Goal: Use online tool/utility: Utilize a website feature to perform a specific function

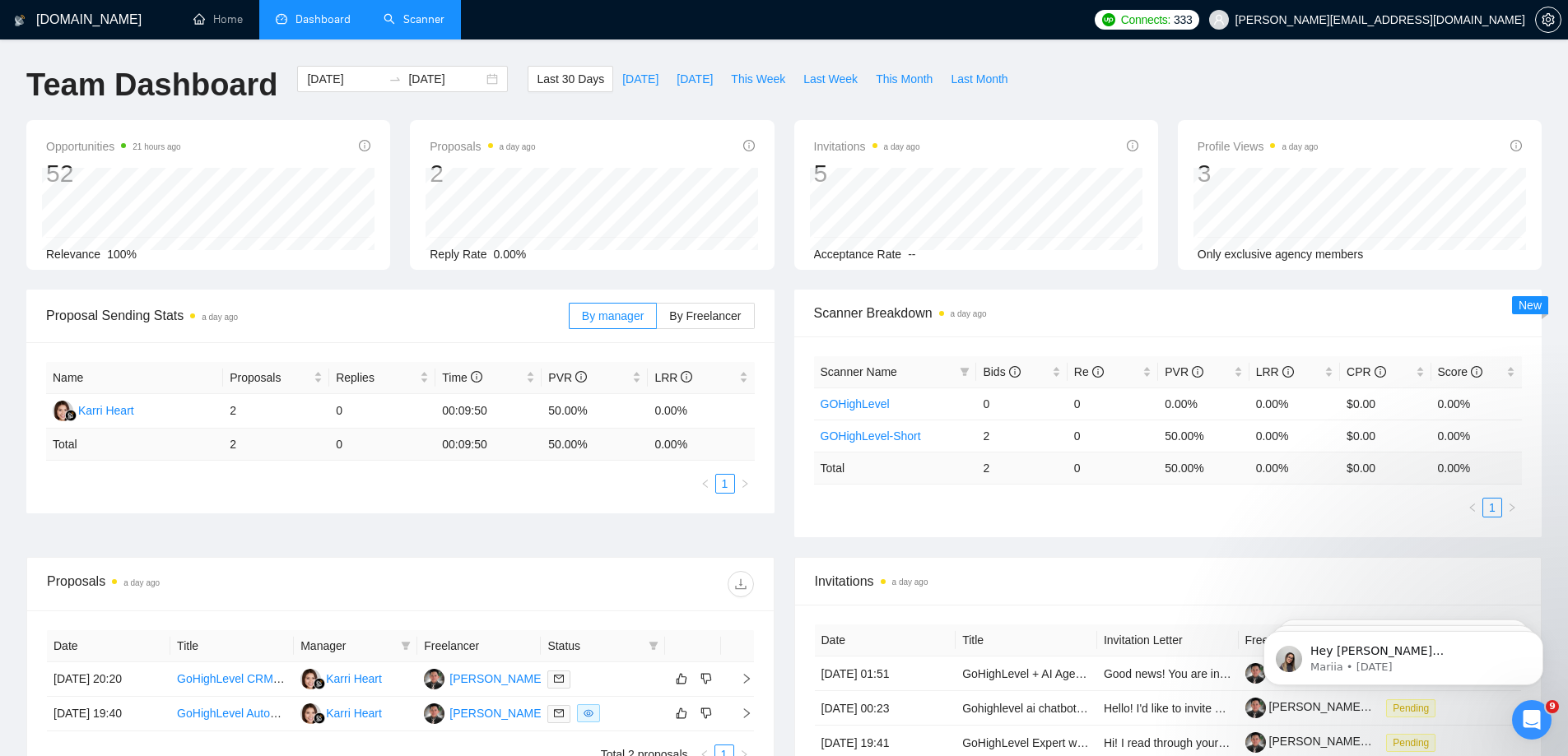
click at [402, 17] on link "Scanner" at bounding box center [414, 20] width 61 height 14
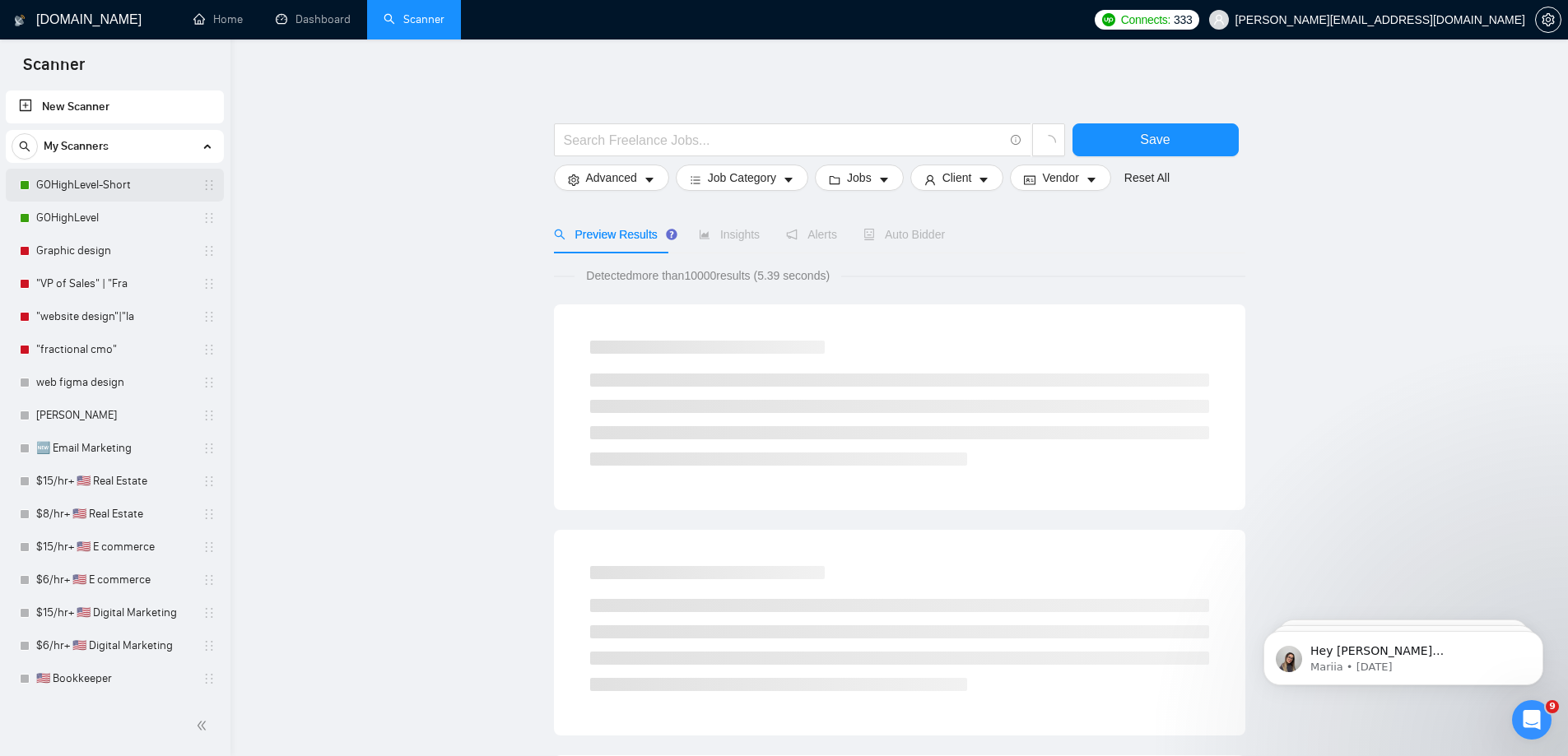
click at [107, 187] on link "GOHighLevel-Short" at bounding box center [115, 185] width 156 height 33
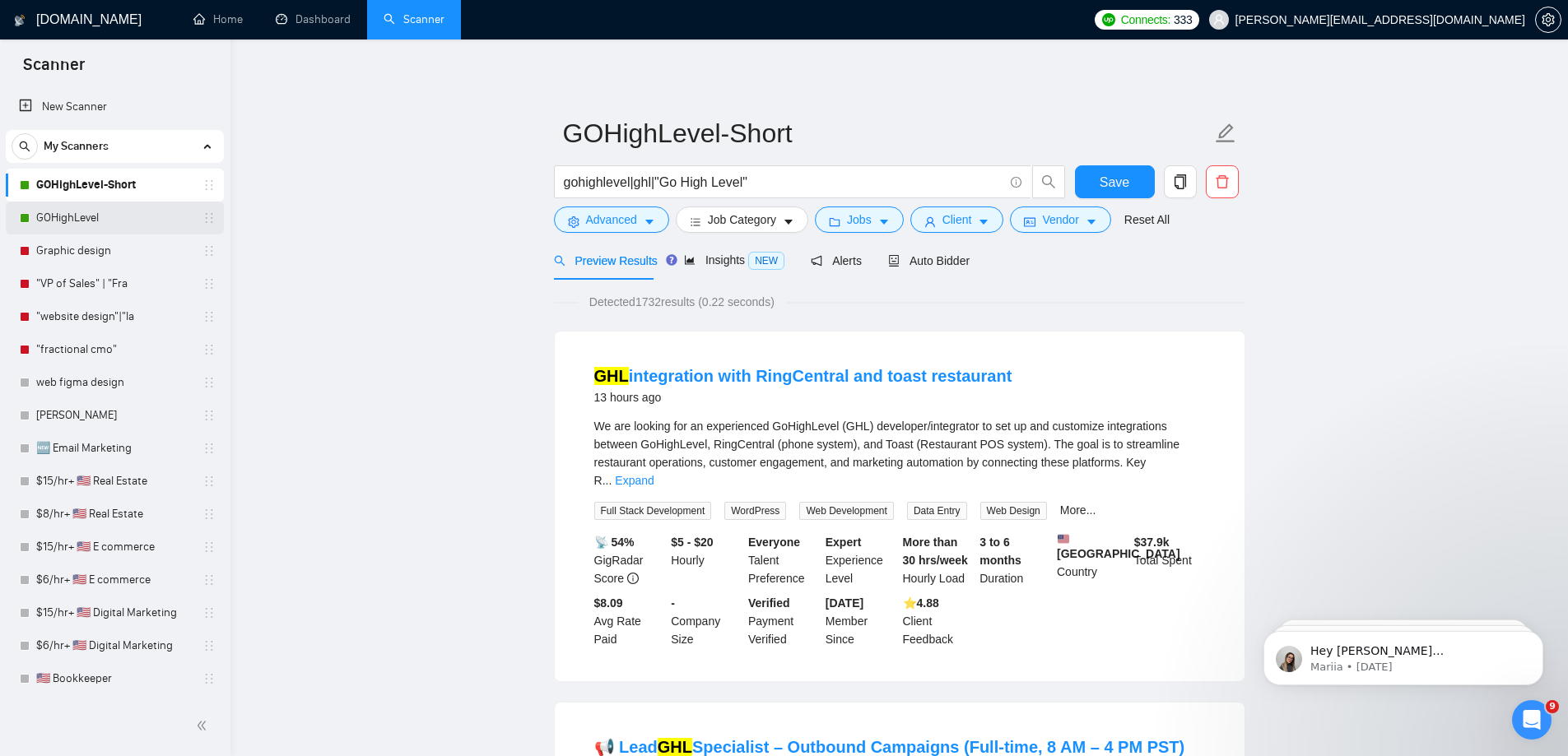
click at [97, 220] on link "GOHighLevel" at bounding box center [115, 218] width 156 height 33
click at [944, 266] on span "Auto Bidder" at bounding box center [944, 261] width 81 height 14
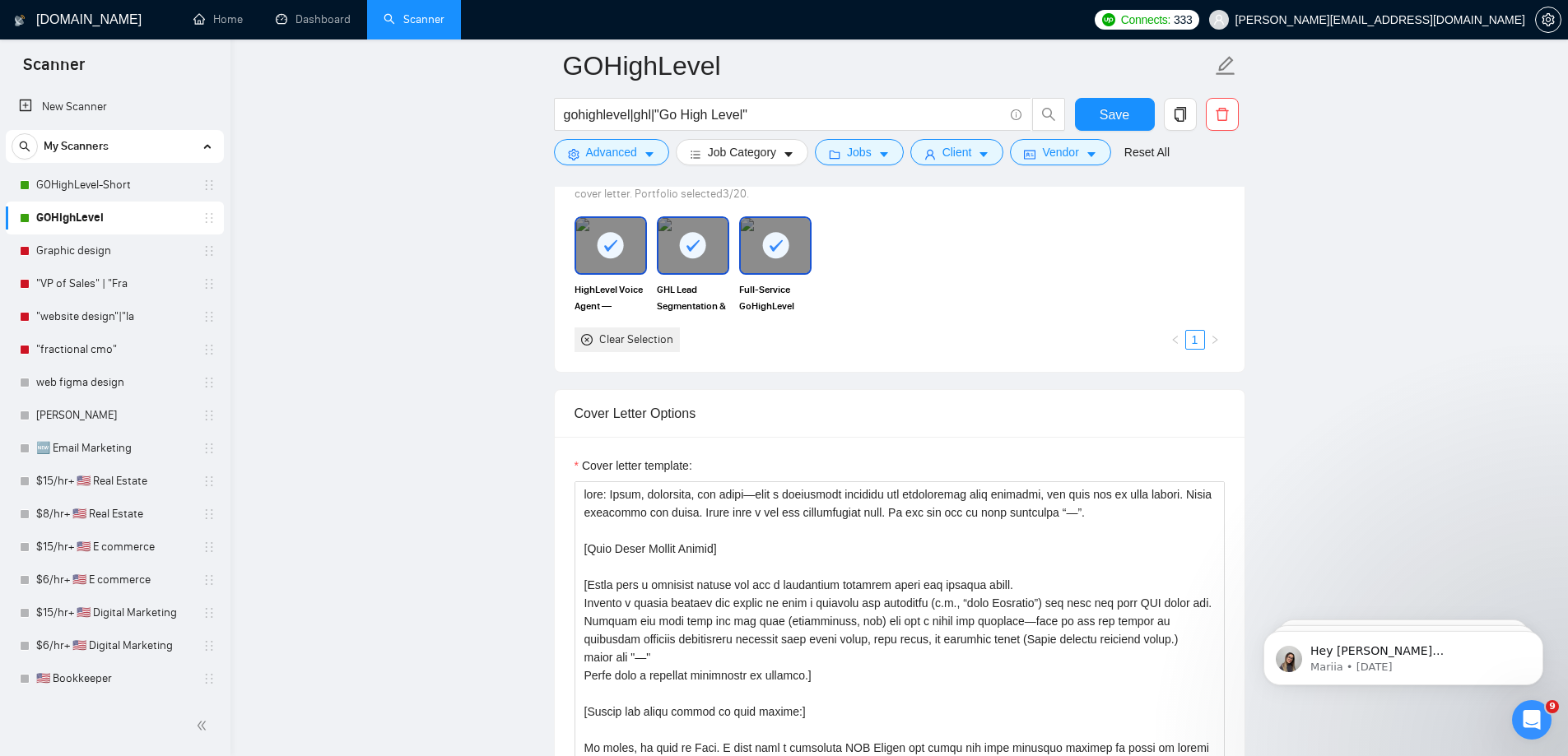
scroll to position [1537, 0]
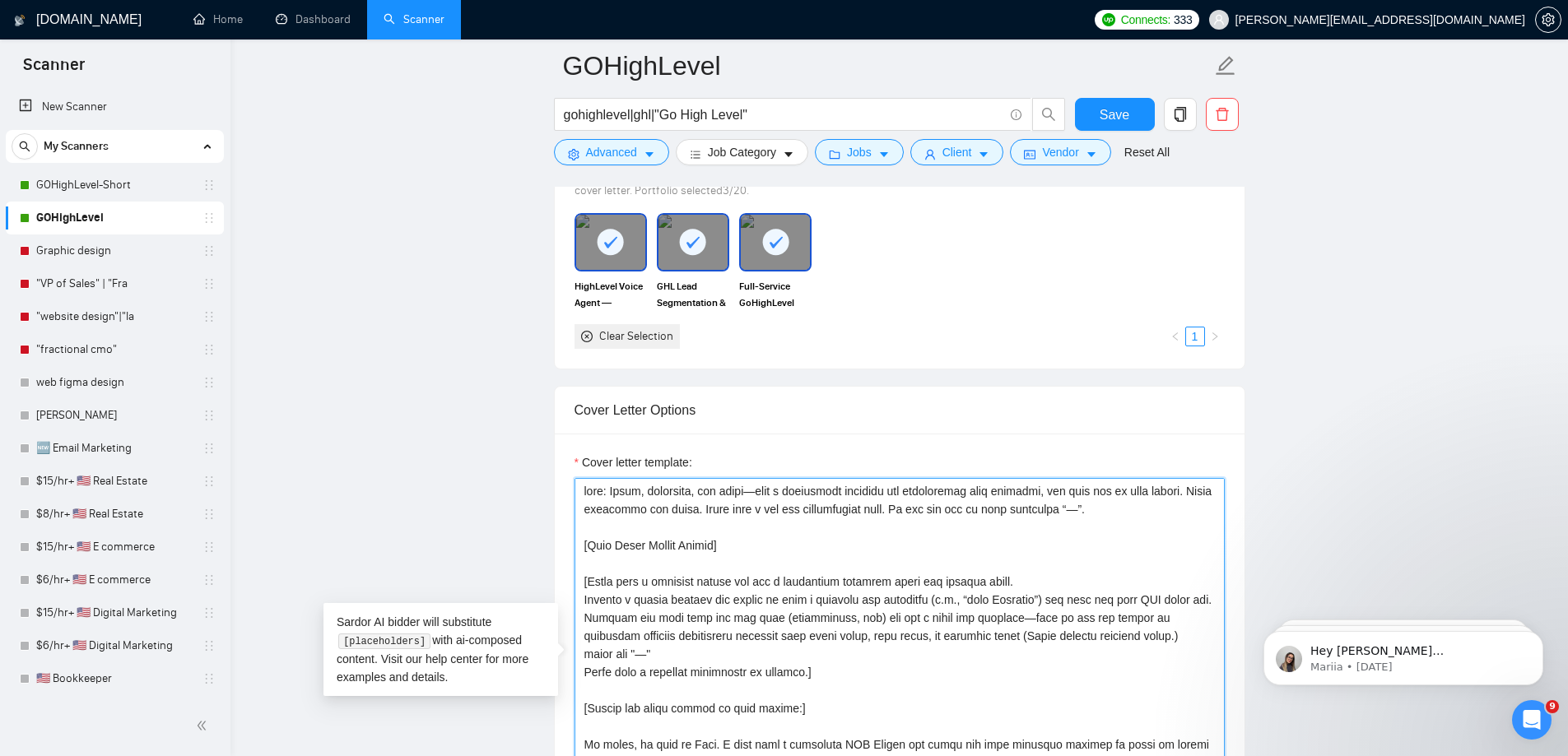
click at [740, 546] on textarea "Cover letter template:" at bounding box center [900, 663] width 650 height 370
